Goal: Transaction & Acquisition: Obtain resource

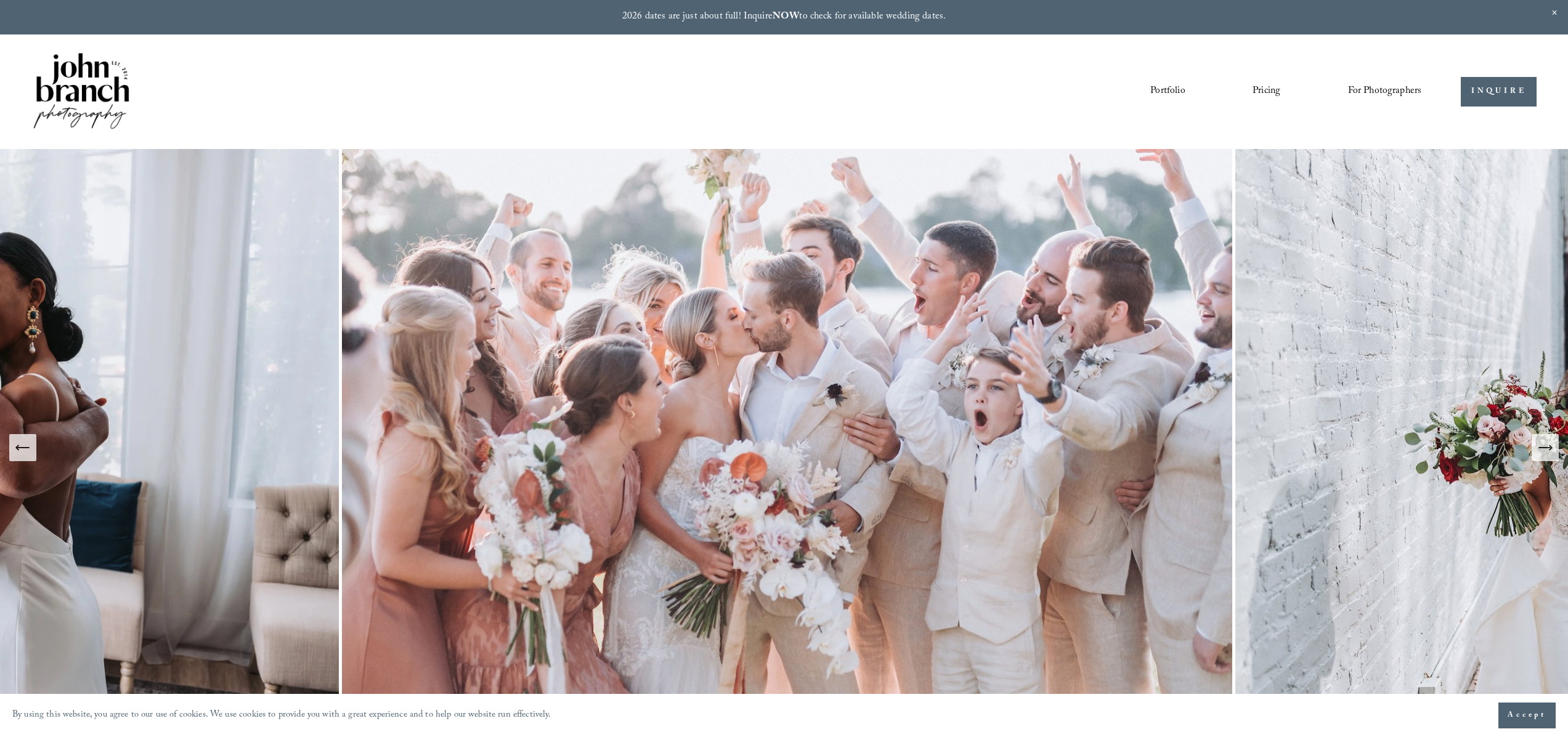
click at [1169, 87] on link "Portfolio" at bounding box center [1167, 91] width 34 height 21
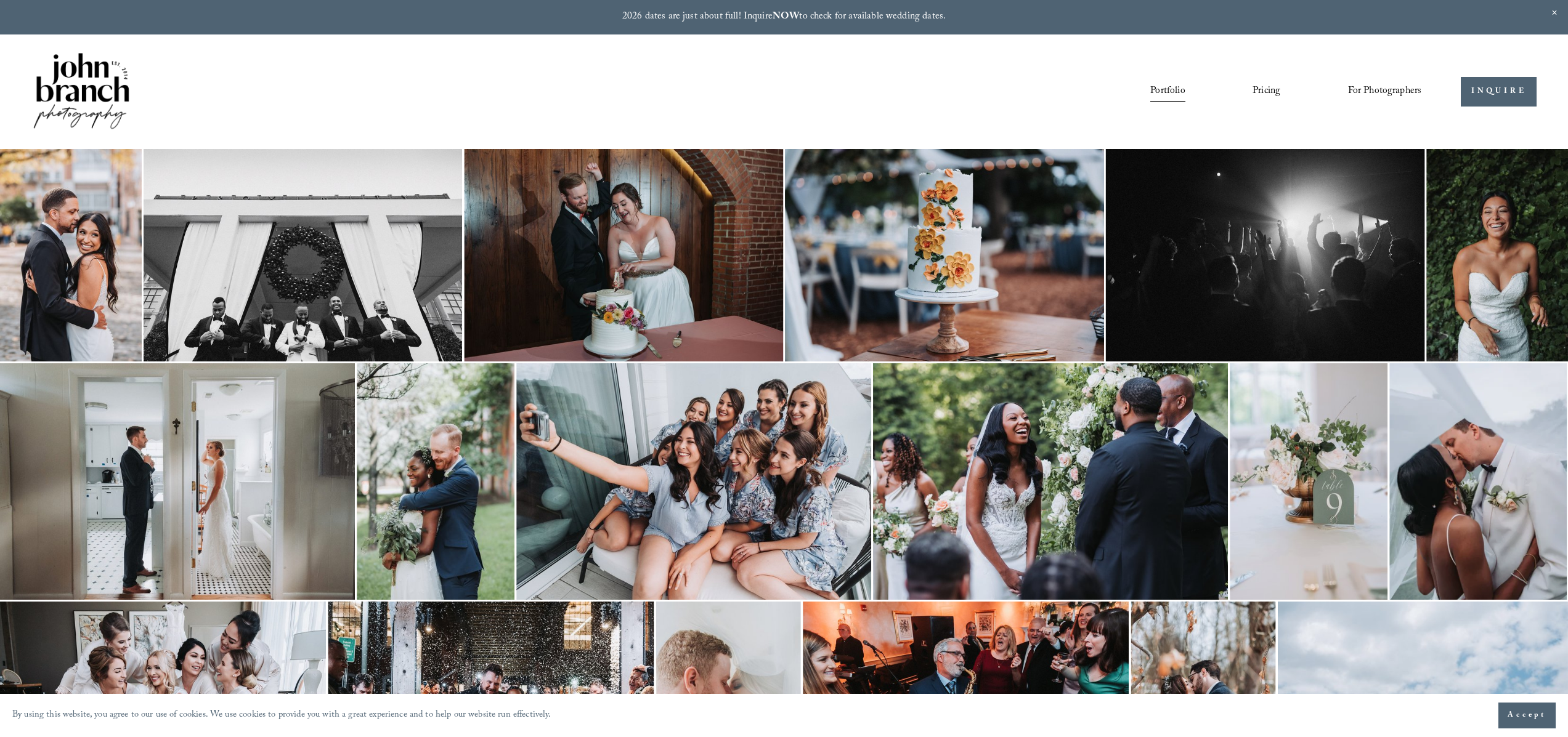
click at [1274, 89] on link "Pricing" at bounding box center [1266, 91] width 28 height 21
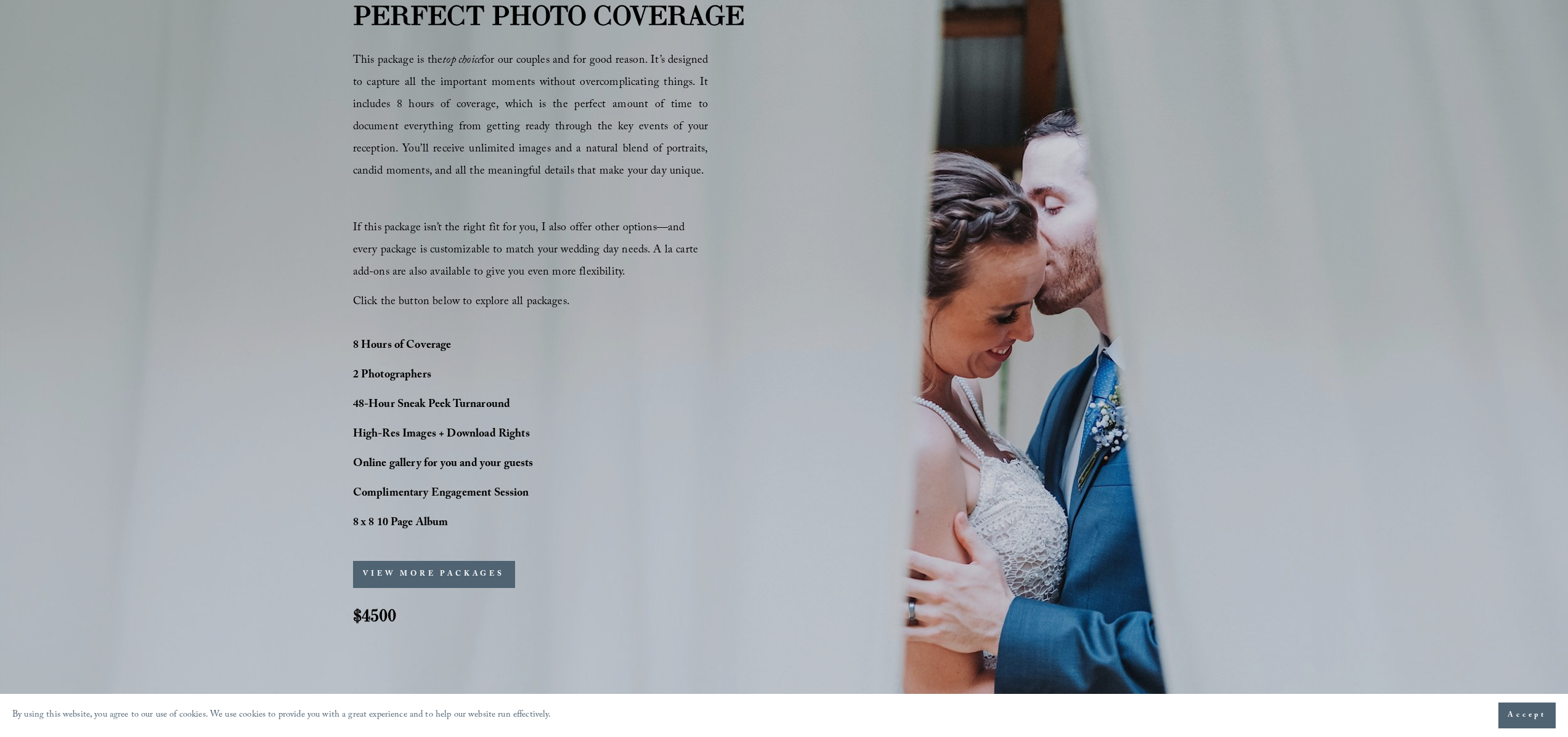
scroll to position [946, 0]
click at [448, 570] on button "VIEW MORE PACKAGES" at bounding box center [434, 572] width 162 height 27
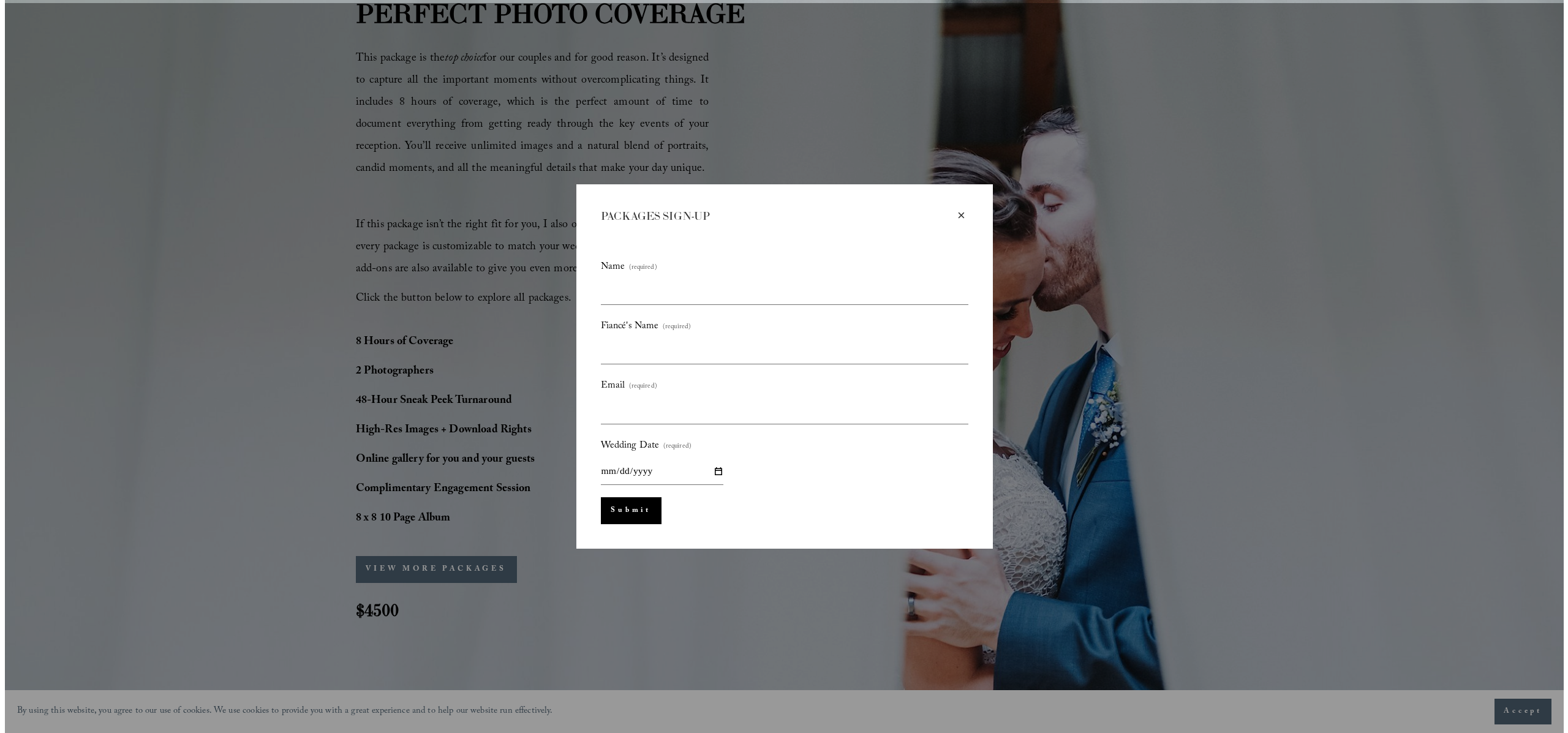
scroll to position [944, 0]
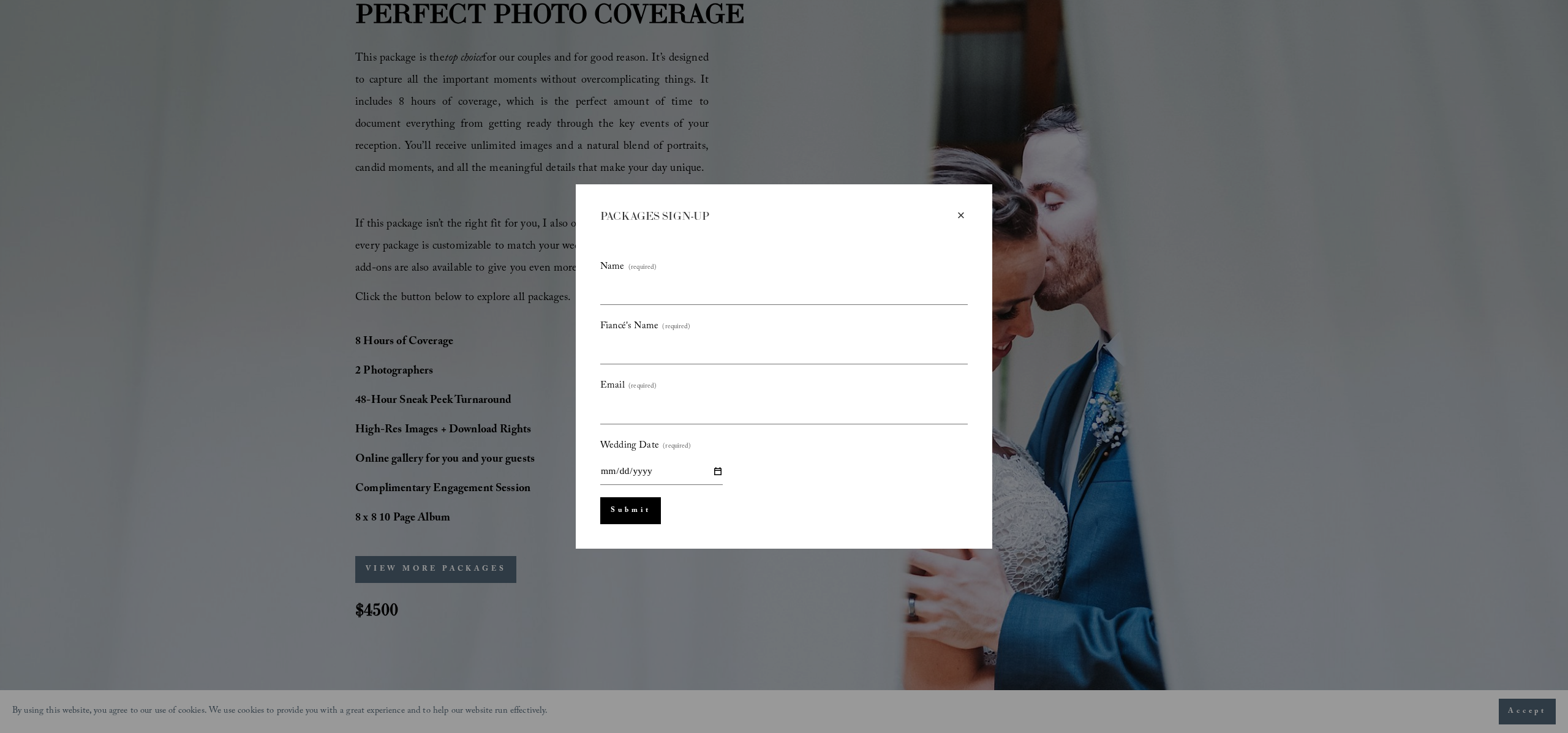
click at [960, 212] on div "×" at bounding box center [961, 216] width 14 height 14
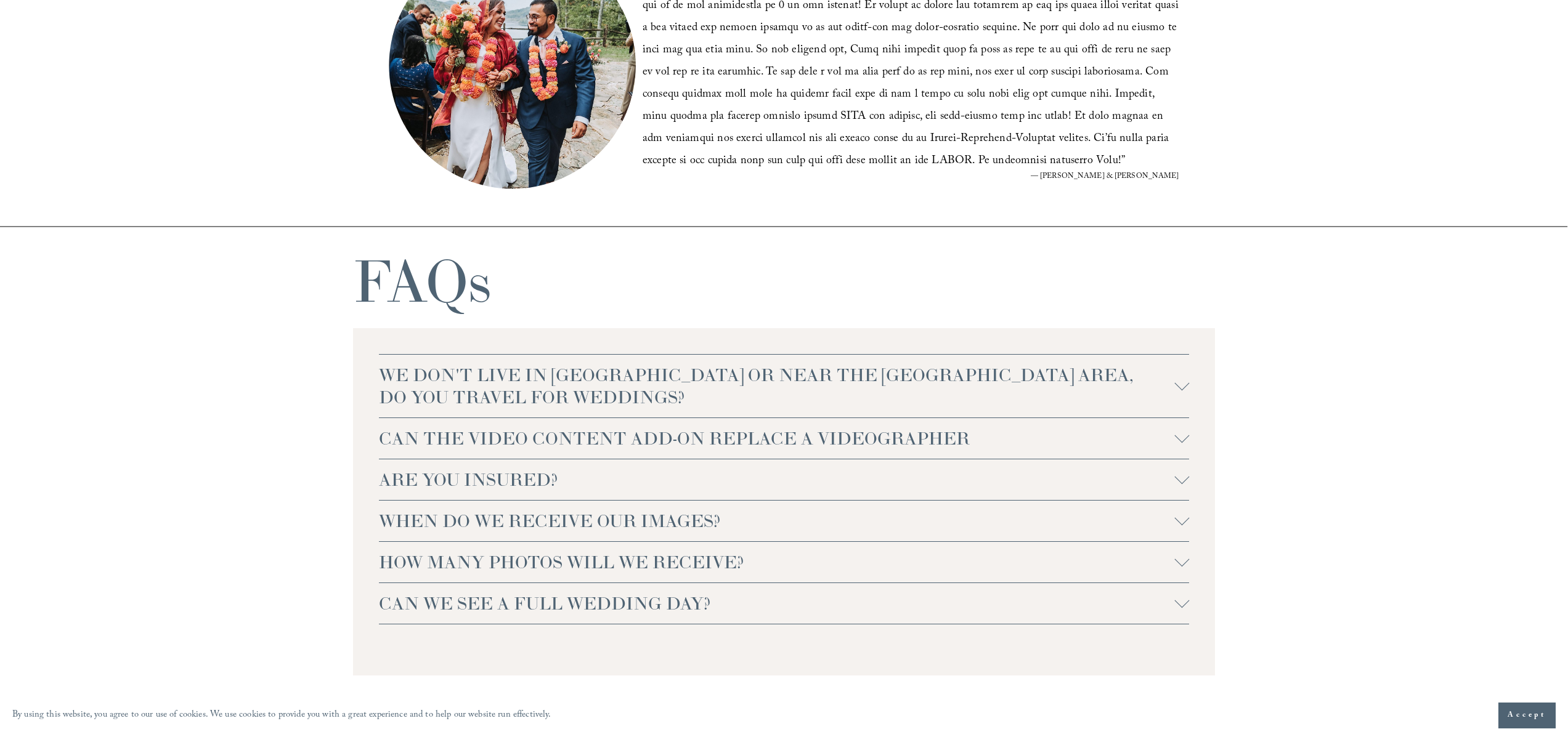
scroll to position [2717, 0]
click at [849, 386] on span "WE DON'T LIVE IN [GEOGRAPHIC_DATA] OR NEAR THE [GEOGRAPHIC_DATA] AREA, DO YOU T…" at bounding box center [776, 384] width 796 height 44
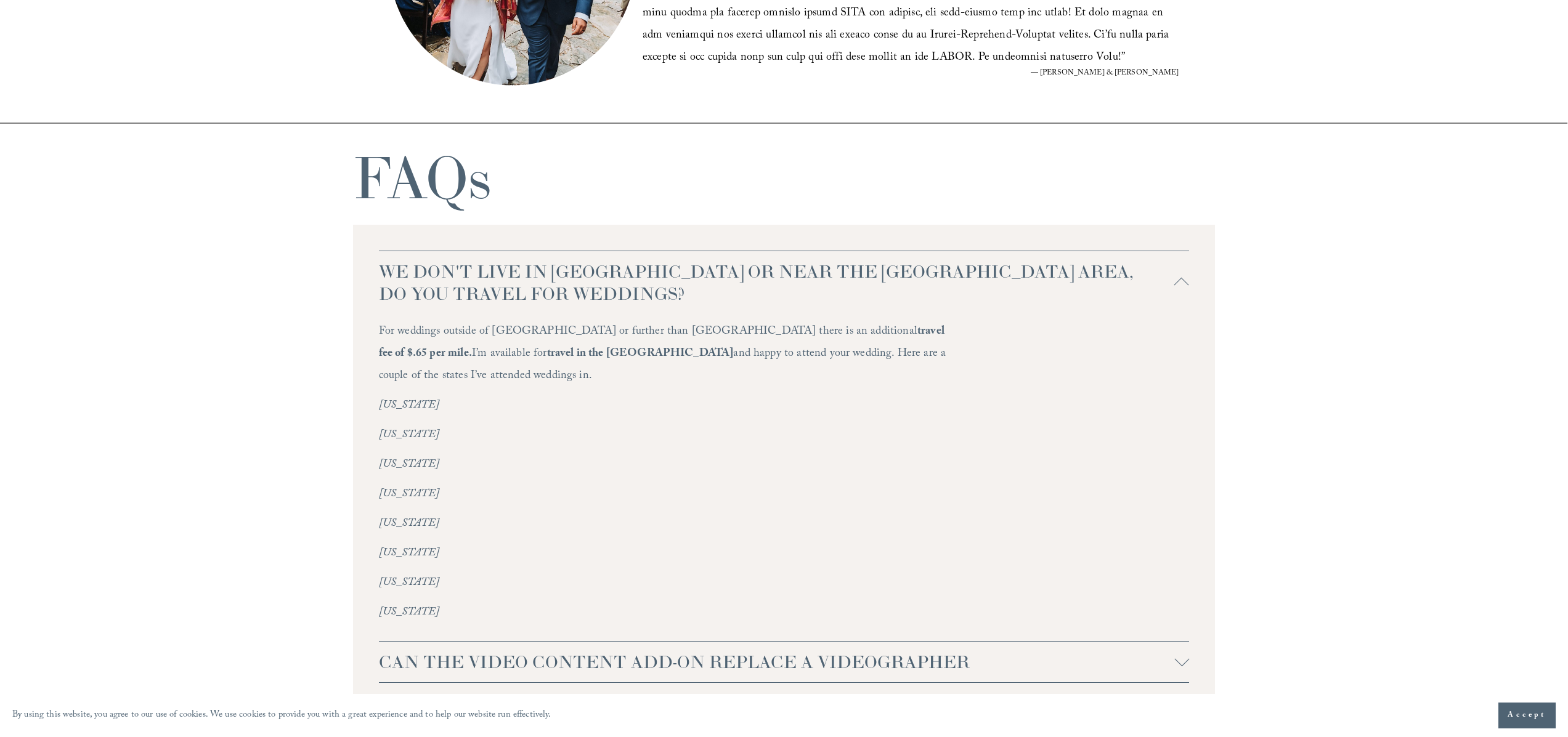
scroll to position [2819, 0]
click at [771, 641] on button "CAN THE VIDEO CONTENT ADD-ON REPLACE A VIDEOGRAPHER" at bounding box center [784, 661] width 811 height 41
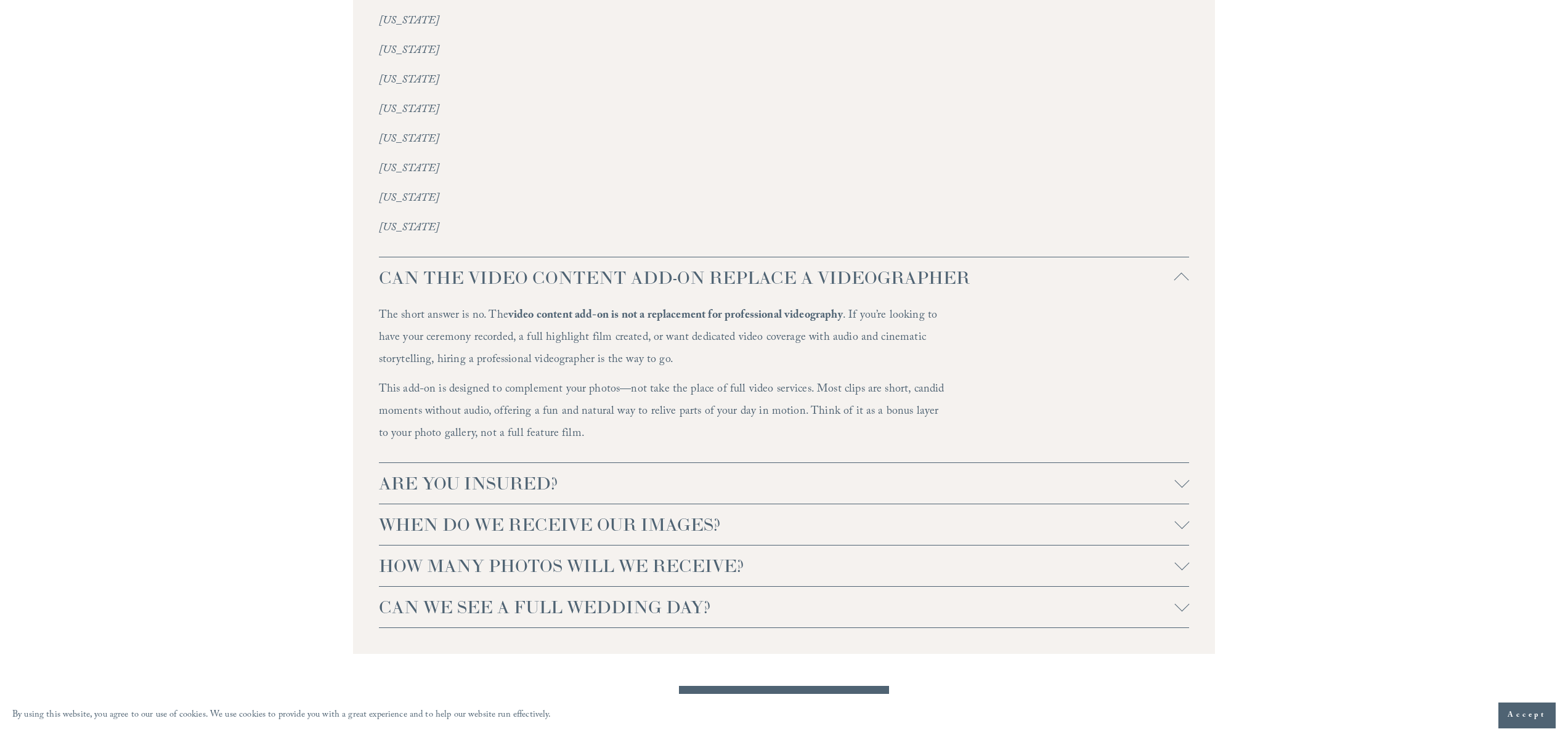
scroll to position [3203, 0]
click at [1033, 471] on span "ARE YOU INSURED?" at bounding box center [776, 482] width 796 height 22
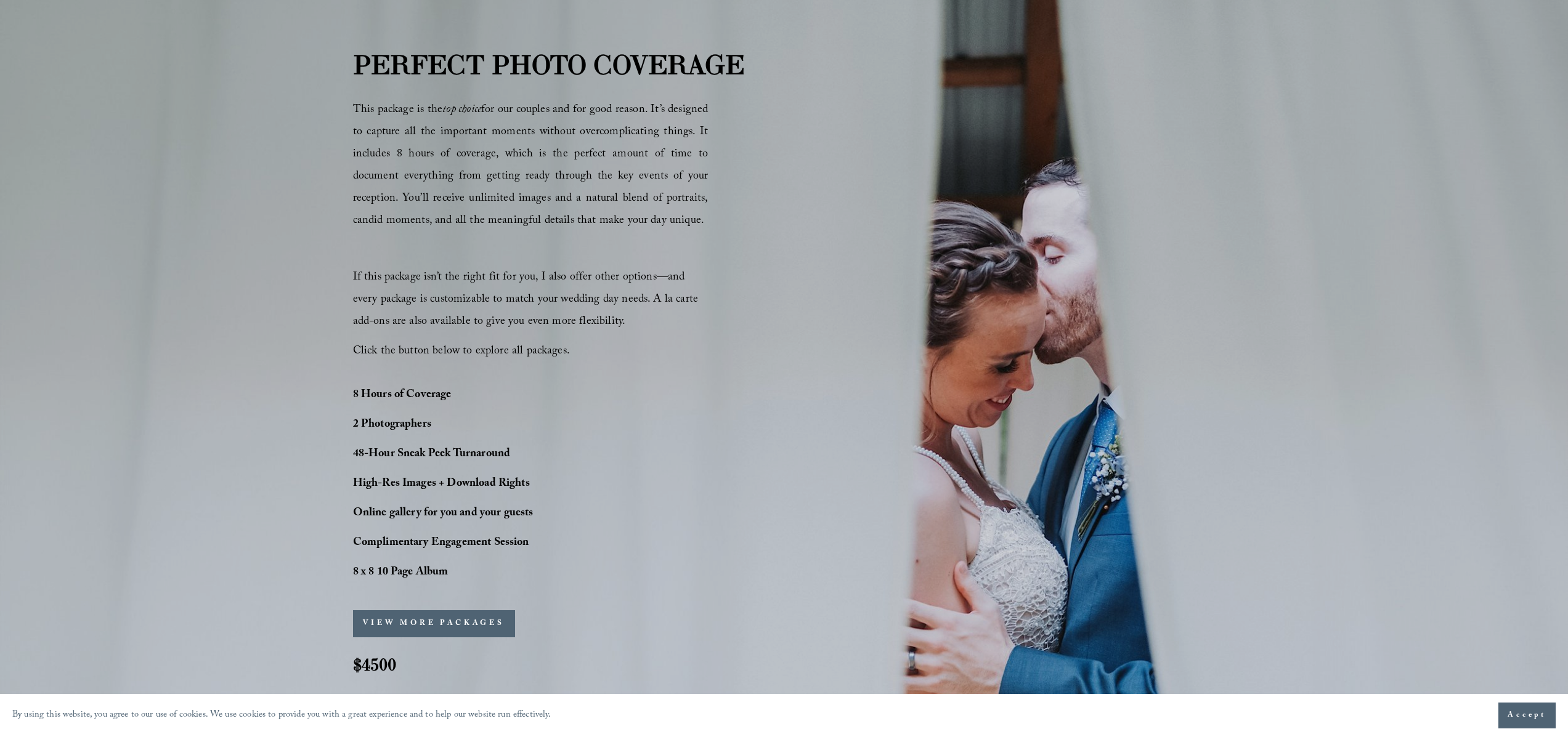
scroll to position [898, 0]
click at [414, 618] on button "VIEW MORE PACKAGES" at bounding box center [434, 621] width 162 height 27
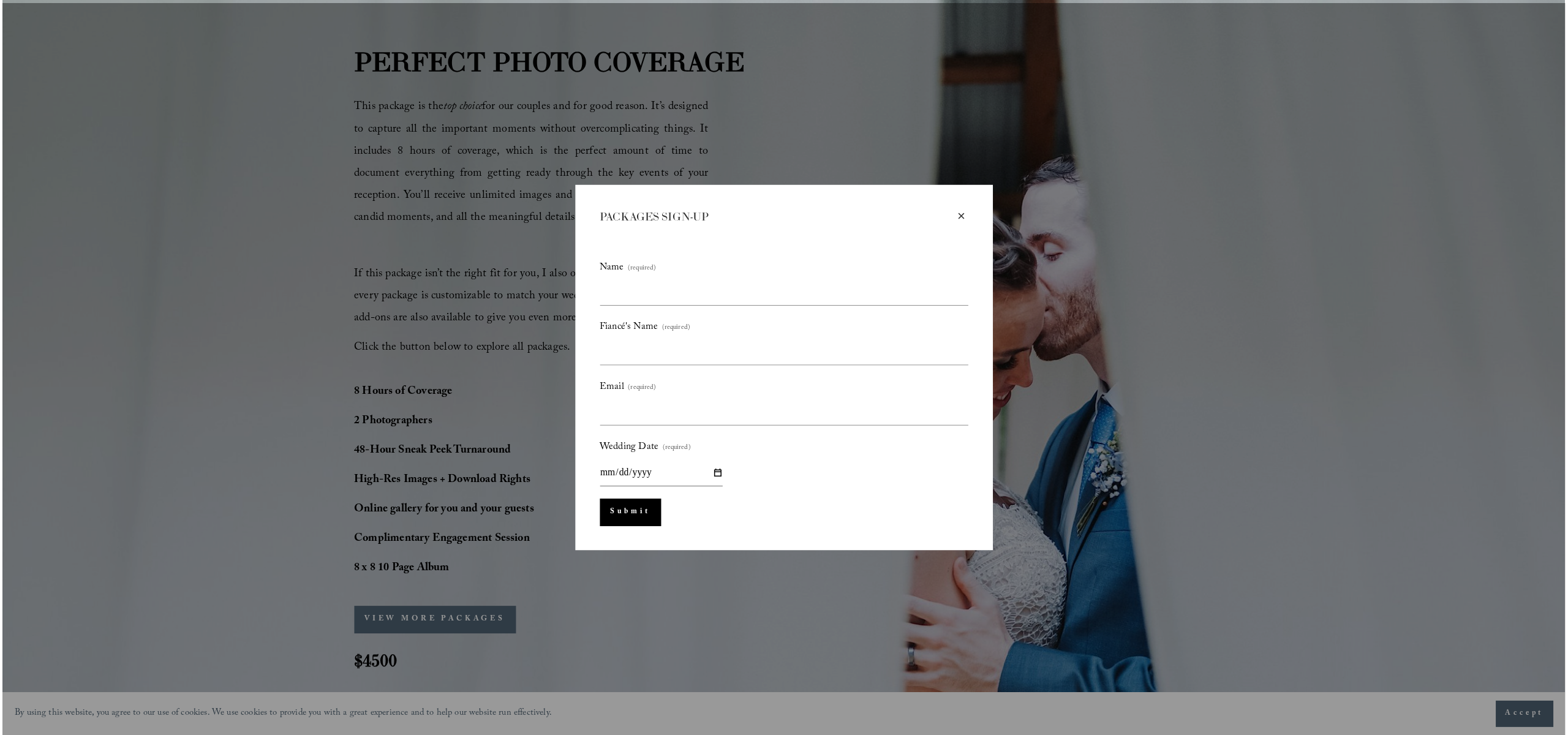
scroll to position [895, 0]
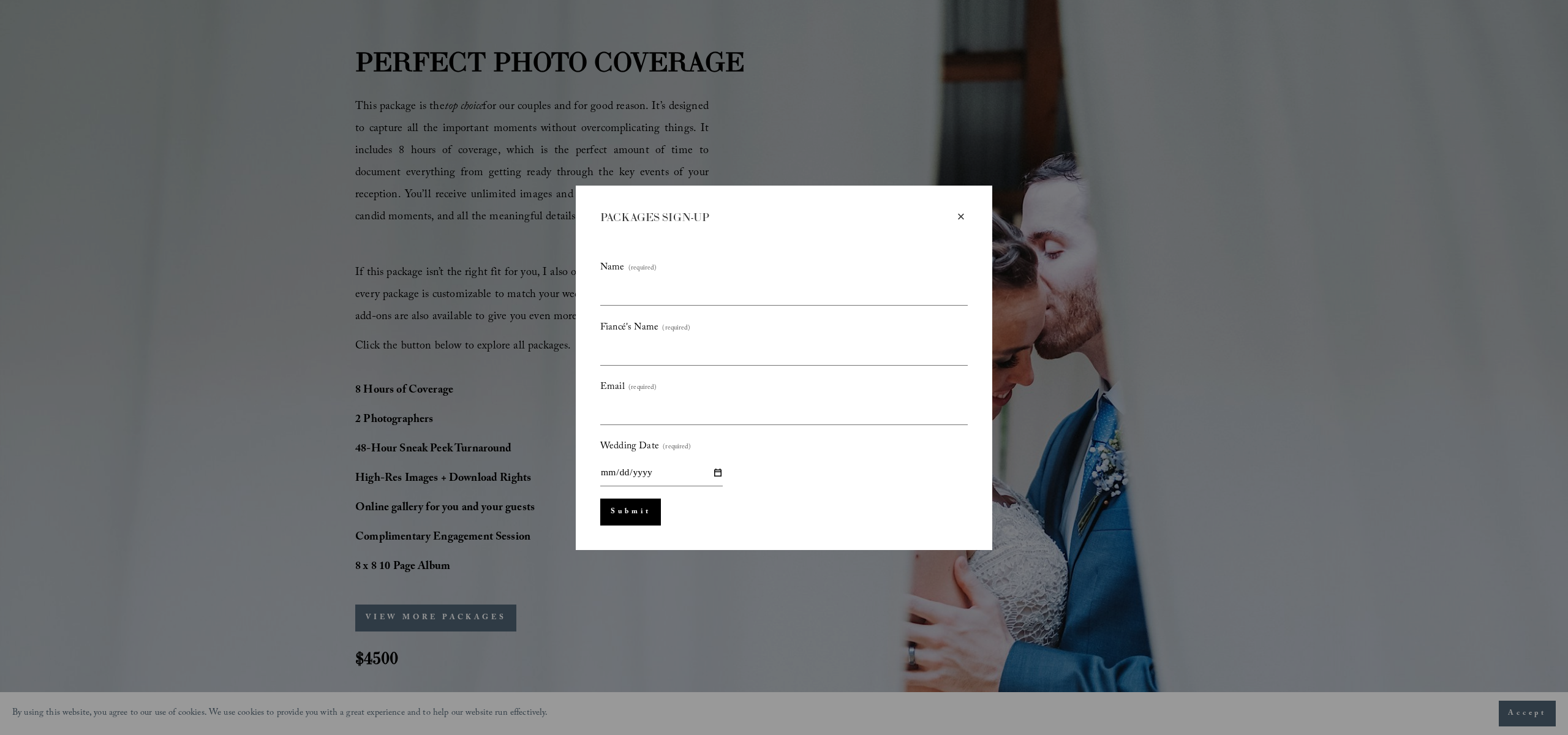
click at [508, 150] on div "× PACKAGES SIGN-UP Name (required) Fiancé's Name (required) Email (required) We…" at bounding box center [784, 367] width 1568 height 735
click at [953, 221] on div "PACKAGES SIGN-UP" at bounding box center [777, 217] width 354 height 15
click at [955, 217] on div "×" at bounding box center [961, 217] width 14 height 14
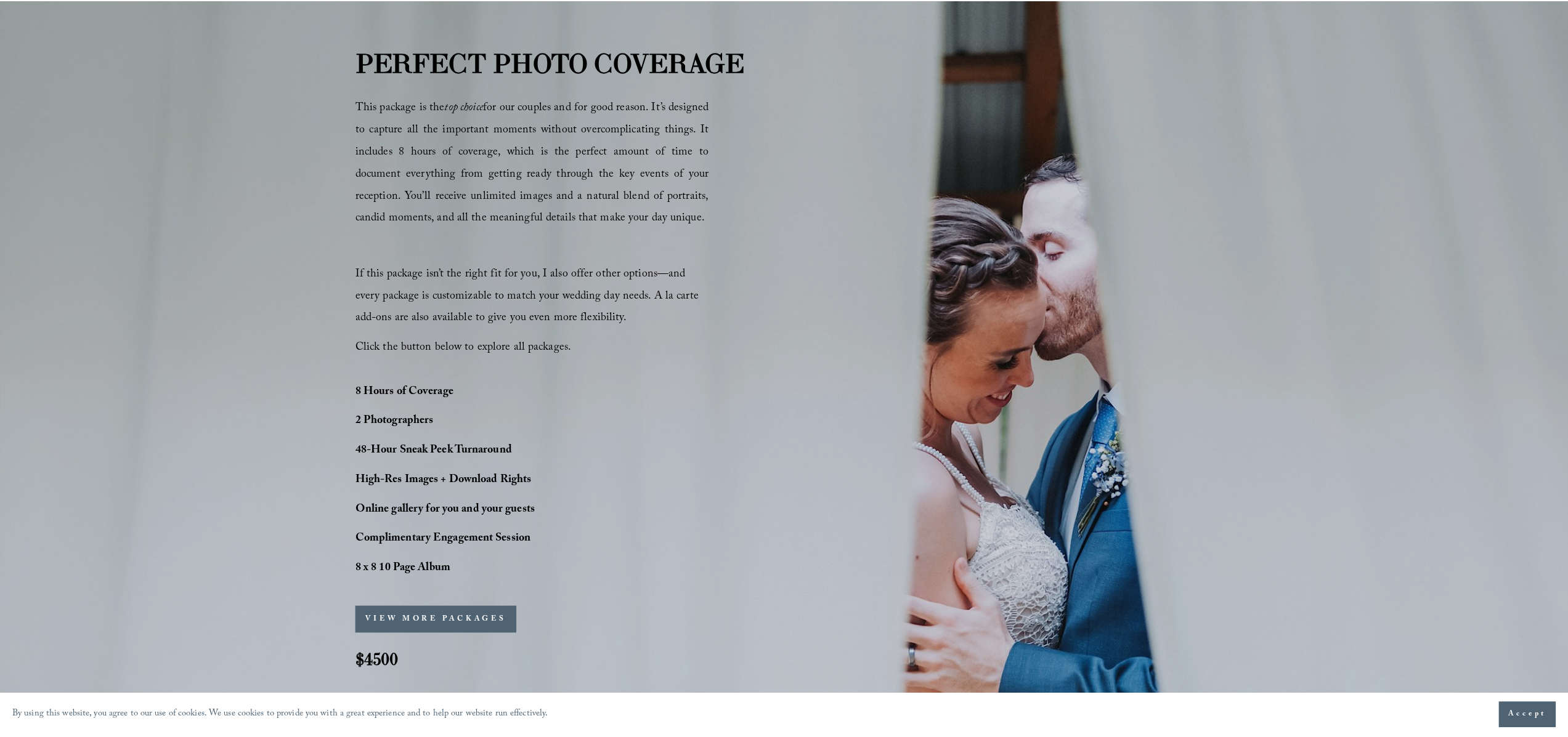
scroll to position [898, 0]
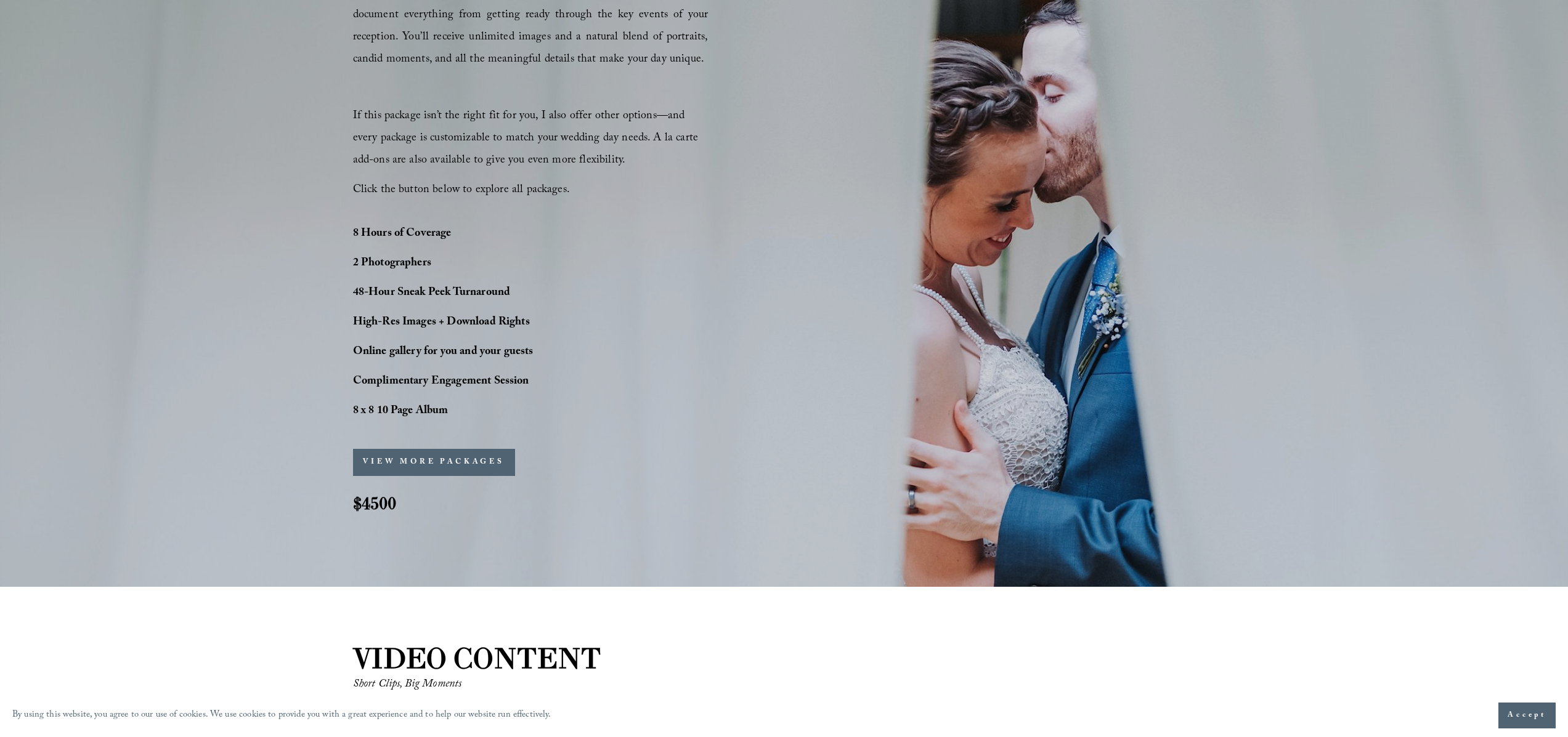
click at [419, 461] on button "VIEW MORE PACKAGES" at bounding box center [434, 462] width 162 height 27
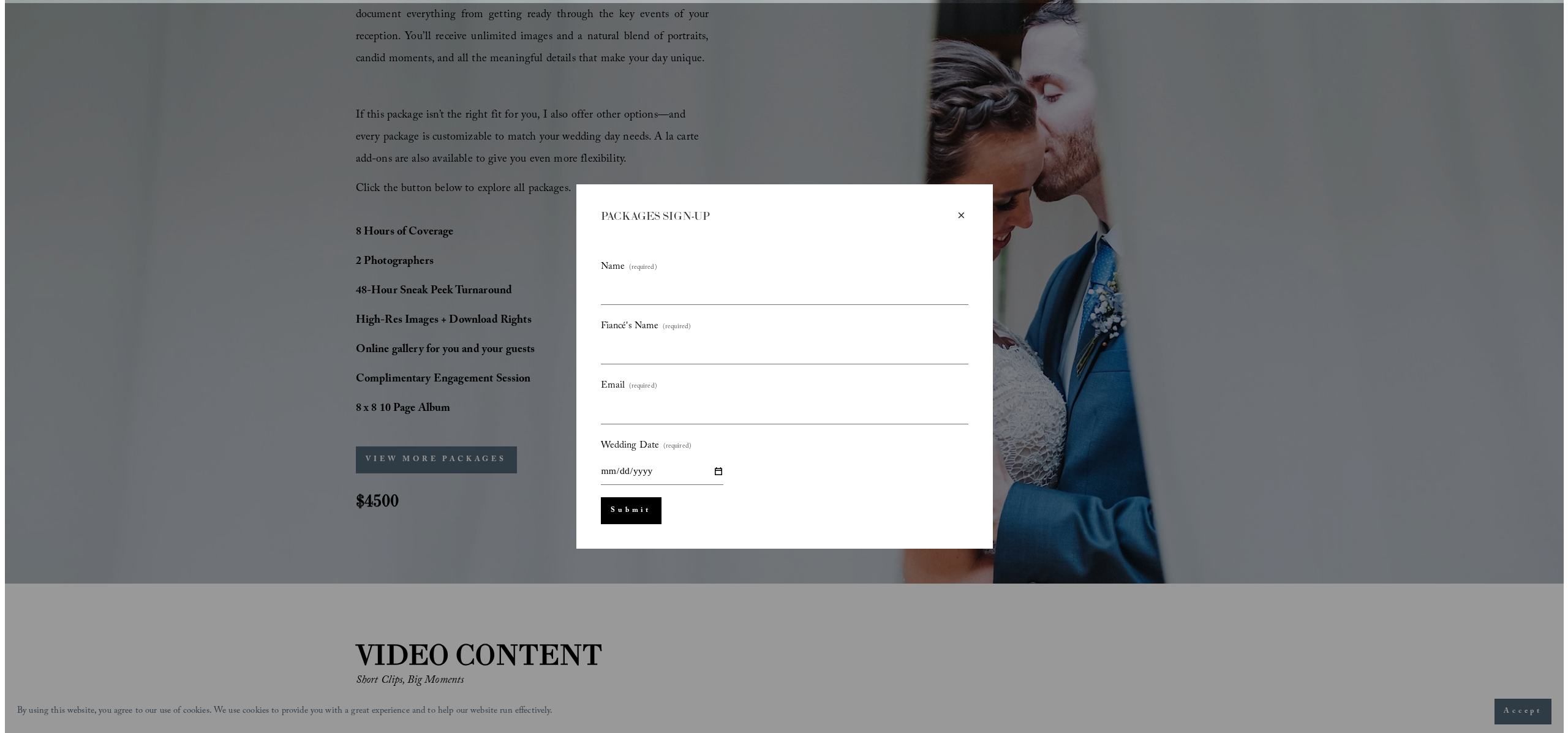
scroll to position [1054, 0]
